Goal: Information Seeking & Learning: Learn about a topic

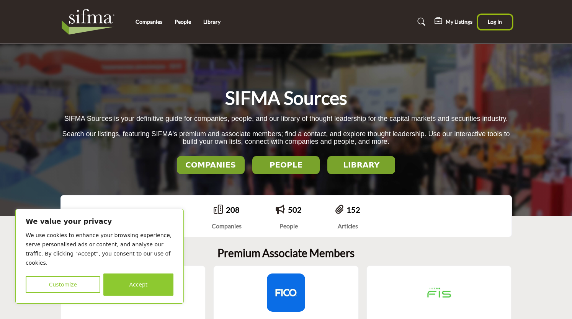
click at [500, 20] on span "Log In" at bounding box center [495, 21] width 14 height 7
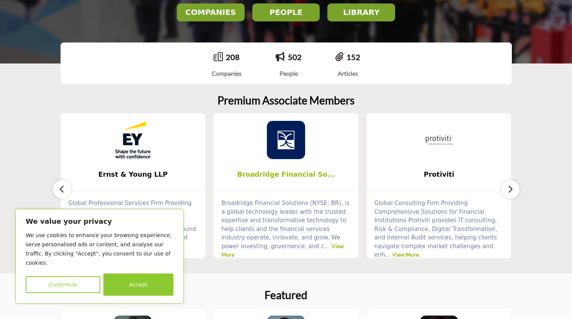
scroll to position [260, 0]
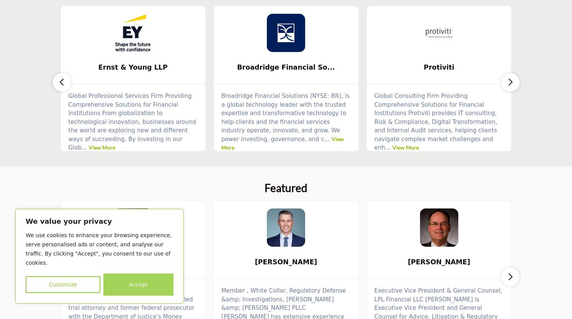
click at [143, 292] on button "Accept" at bounding box center [138, 285] width 70 height 22
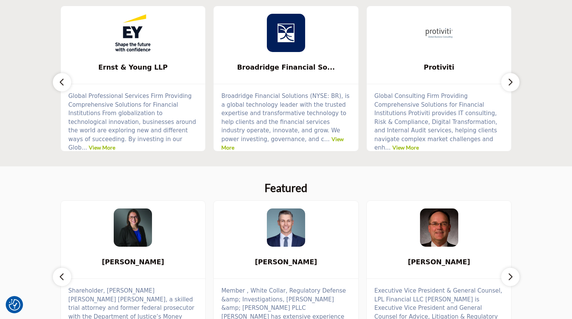
click at [518, 79] on button "button" at bounding box center [510, 82] width 18 height 18
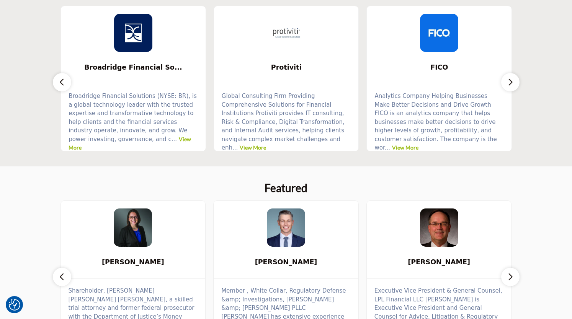
click at [518, 79] on button "button" at bounding box center [510, 82] width 18 height 18
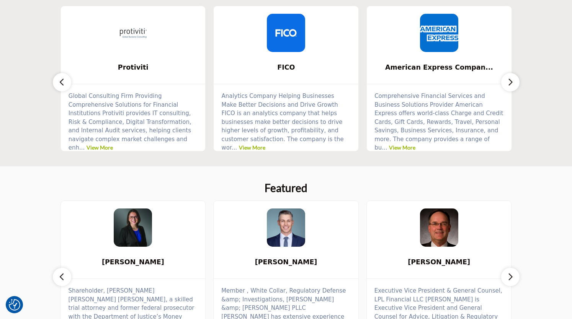
click at [518, 79] on button "button" at bounding box center [510, 82] width 18 height 18
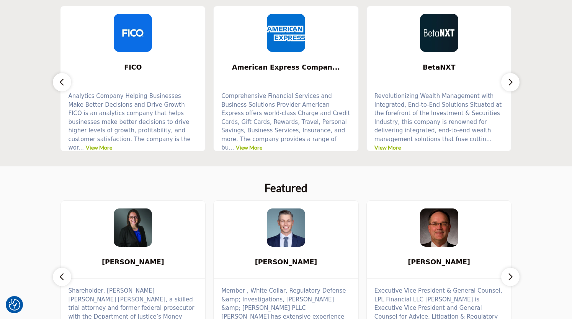
click at [518, 79] on button "button" at bounding box center [510, 82] width 18 height 18
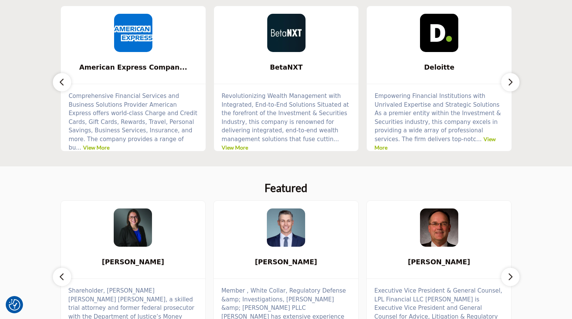
click at [518, 79] on button "button" at bounding box center [510, 82] width 18 height 18
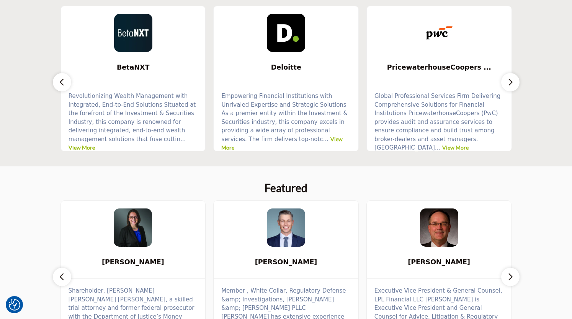
click at [518, 79] on button "button" at bounding box center [510, 82] width 18 height 18
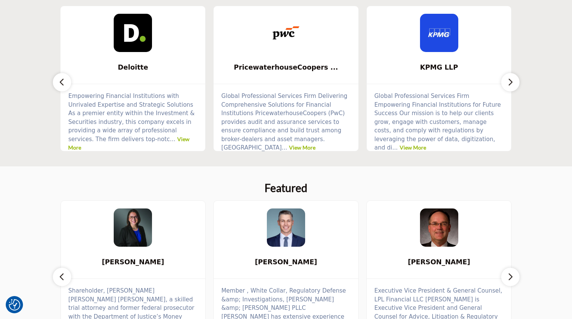
click at [263, 142] on p "Global Professional Services Firm Delivering Comprehensive Solutions for Financ…" at bounding box center [285, 122] width 129 height 60
click at [280, 42] on img at bounding box center [286, 33] width 38 height 38
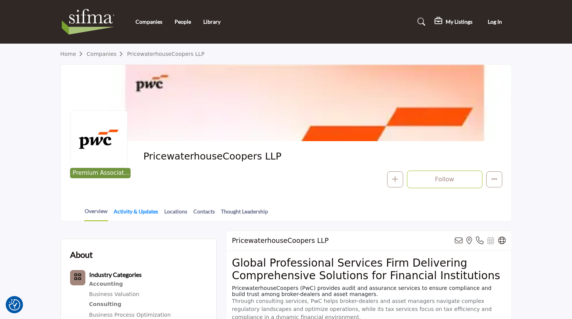
click at [139, 214] on link "Activity & Updates" at bounding box center [135, 214] width 45 height 13
click at [247, 209] on link "Thought Leadership" at bounding box center [245, 214] width 48 height 13
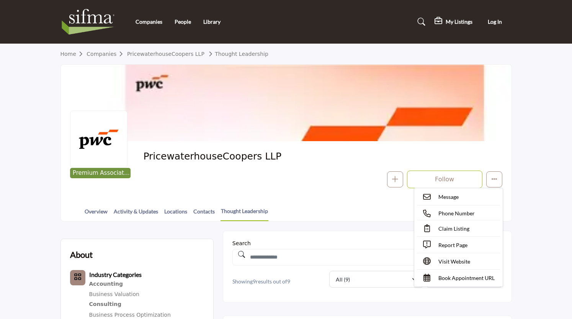
click at [508, 149] on div "Premium Associate Member PricewaterhouseCoopers LLP Follow Following Message Ph…" at bounding box center [286, 169] width 451 height 56
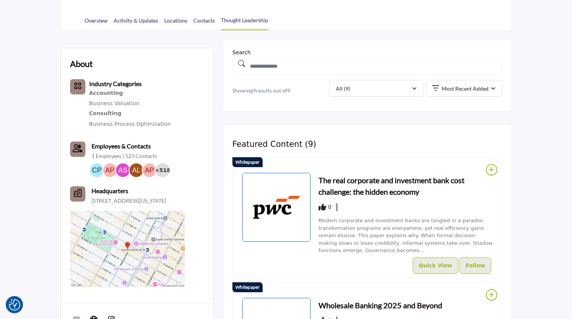
scroll to position [74, 0]
